Goal: Task Accomplishment & Management: Manage account settings

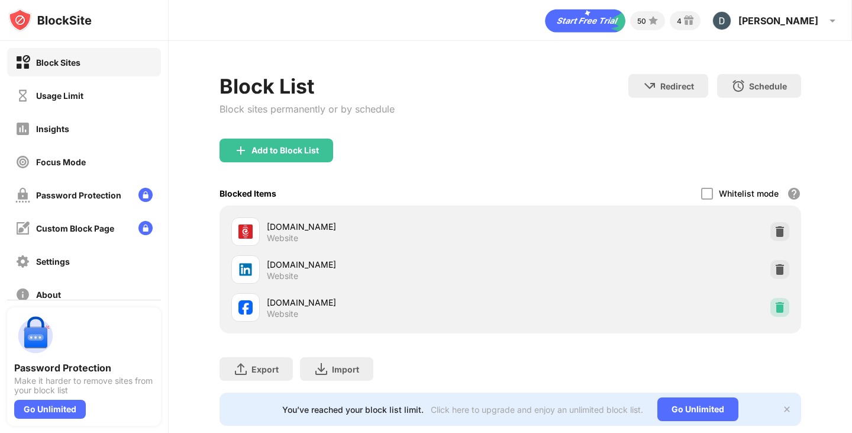
click at [774, 307] on img at bounding box center [780, 307] width 12 height 12
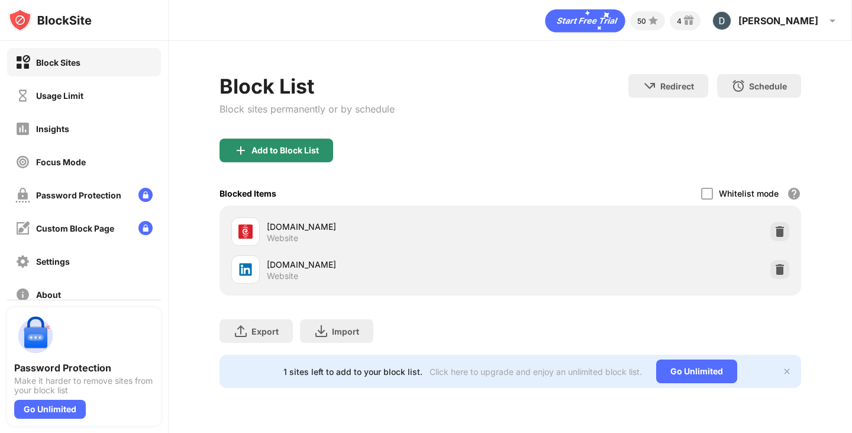
click at [321, 141] on div "Add to Block List" at bounding box center [277, 150] width 114 height 24
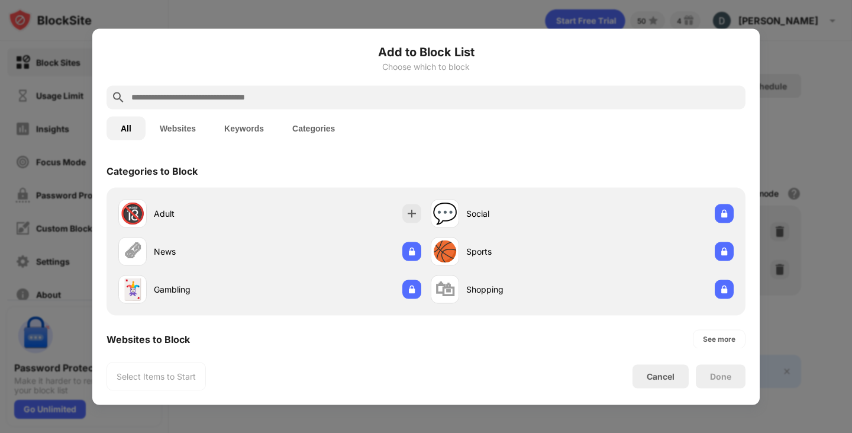
click at [296, 101] on input "text" at bounding box center [435, 97] width 611 height 14
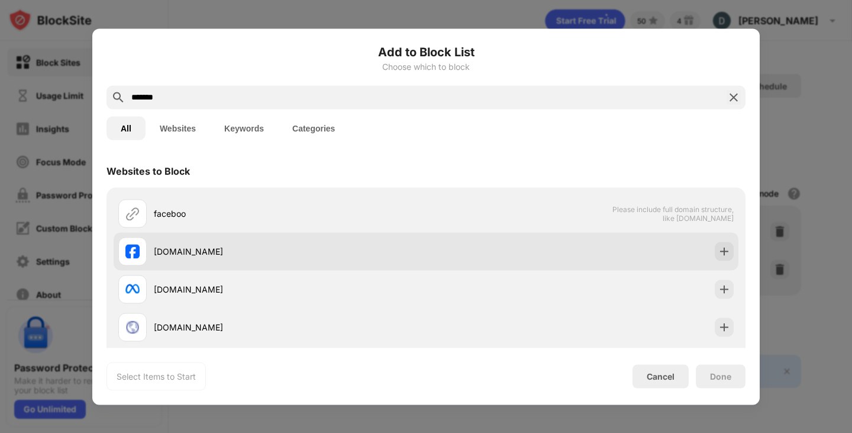
type input "*******"
click at [262, 243] on div "[DOMAIN_NAME]" at bounding box center [272, 251] width 308 height 28
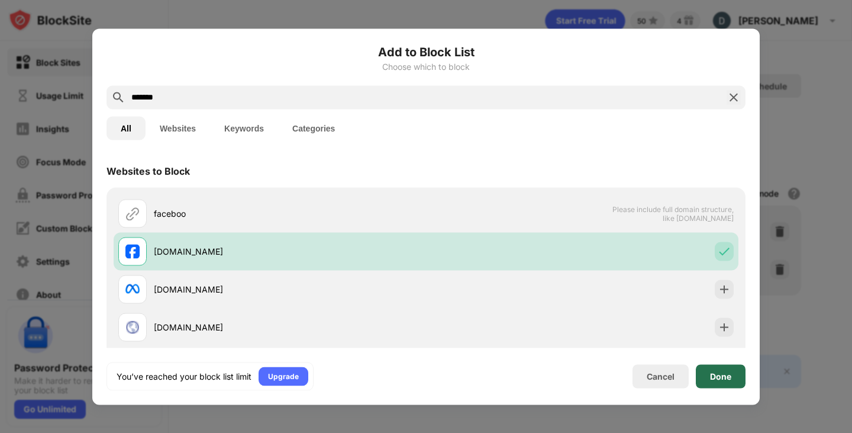
click at [723, 377] on div "Done" at bounding box center [720, 375] width 21 height 9
